Goal: Task Accomplishment & Management: Manage account settings

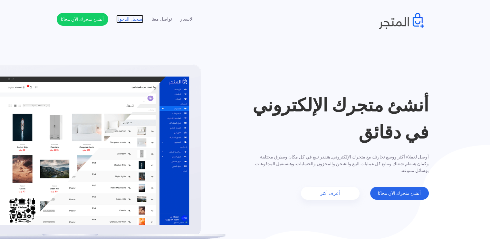
click at [134, 18] on link "تسجيل الدخول" at bounding box center [129, 19] width 27 height 7
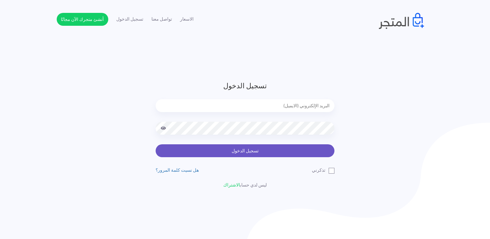
type input "[EMAIL_ADDRESS][DOMAIN_NAME]"
click at [259, 152] on button "تسجيل الدخول" at bounding box center [245, 150] width 179 height 13
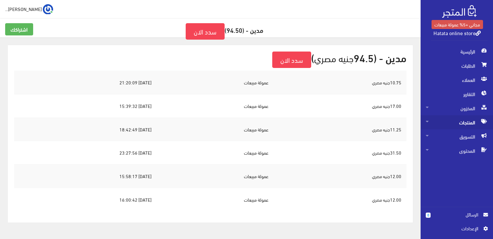
click at [469, 119] on span "المنتجات" at bounding box center [457, 122] width 62 height 14
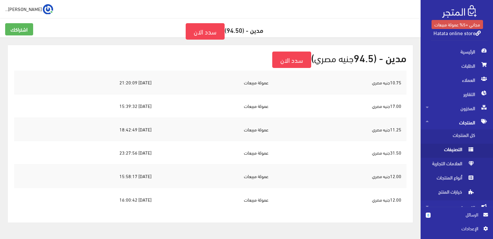
click at [459, 149] on span "التصنيفات" at bounding box center [450, 151] width 49 height 14
click at [467, 66] on span "الطلبات" at bounding box center [457, 66] width 62 height 14
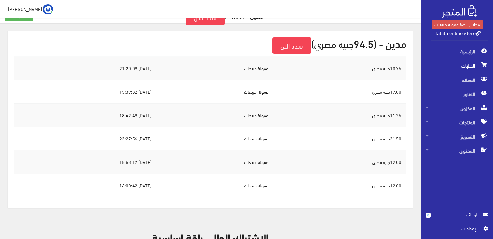
scroll to position [5, 0]
